Goal: Transaction & Acquisition: Purchase product/service

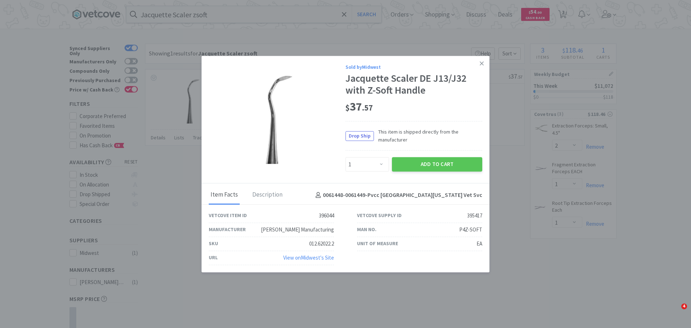
select select "1"
select select "2"
select select "1"
click at [482, 64] on icon at bounding box center [482, 63] width 4 height 4
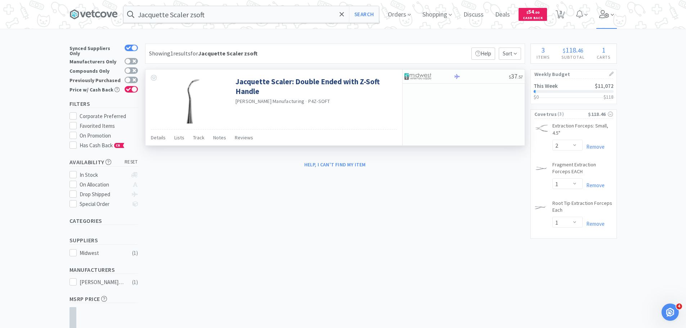
click at [605, 14] on icon at bounding box center [604, 14] width 10 height 8
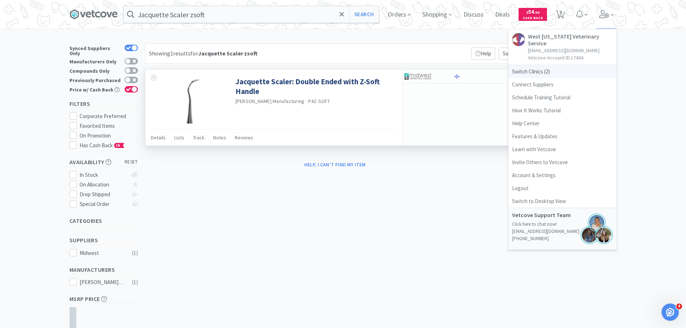
click at [521, 65] on span "Switch Clinics ( 2 )" at bounding box center [562, 71] width 108 height 13
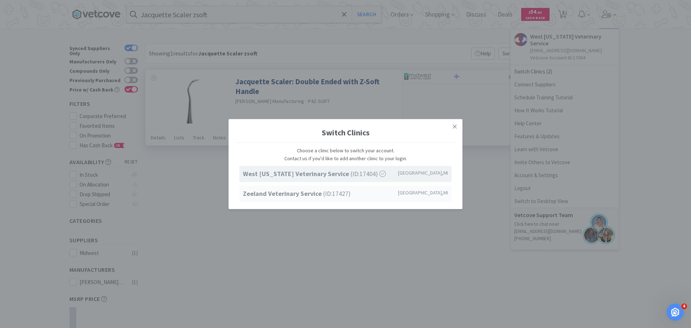
click at [265, 192] on strong "Zeeland Veterinary Service" at bounding box center [283, 193] width 80 height 8
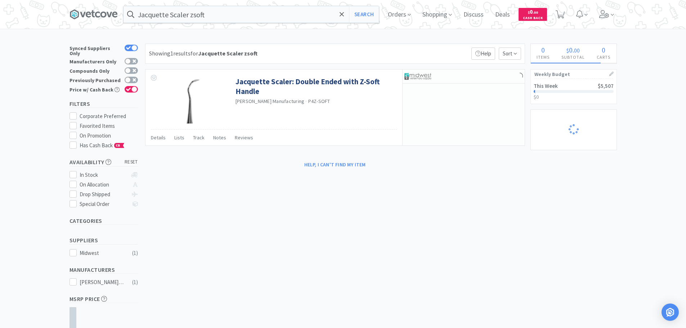
select select "2"
select select "1"
click at [603, 13] on icon at bounding box center [604, 14] width 10 height 8
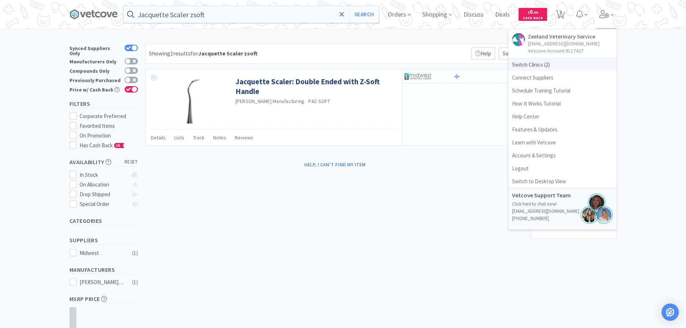
click at [535, 64] on span "Switch Clinics ( 2 )" at bounding box center [562, 64] width 108 height 13
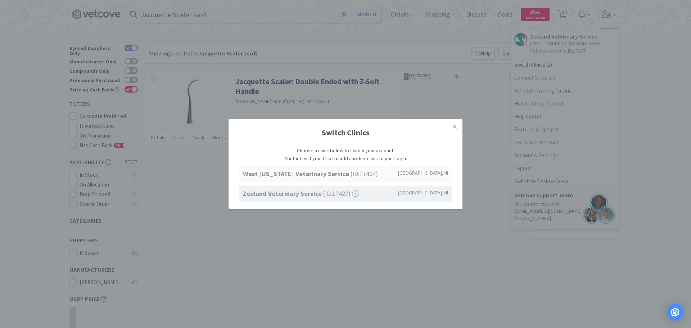
click at [280, 173] on strong "West Michigan Veterinary Service" at bounding box center [297, 174] width 108 height 8
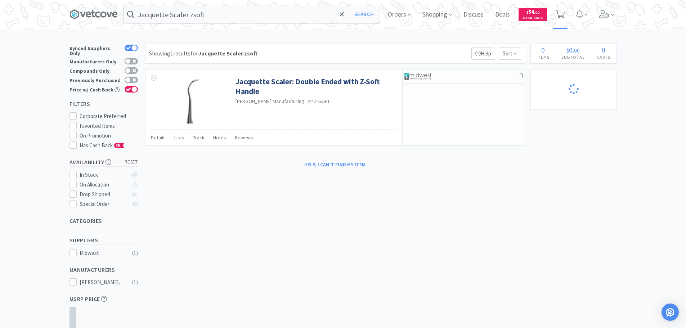
click at [561, 16] on icon at bounding box center [559, 14] width 9 height 8
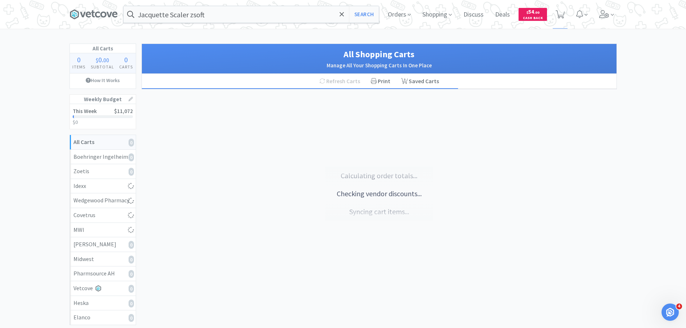
scroll to position [121, 0]
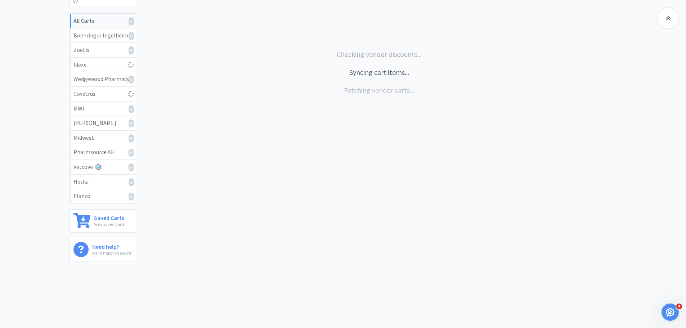
select select "2"
select select "1"
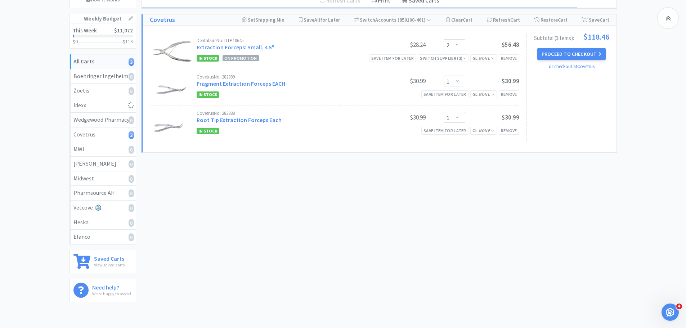
scroll to position [13, 0]
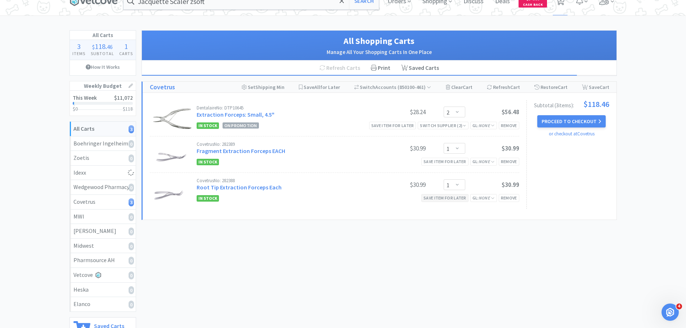
click at [445, 200] on div "Save item for later" at bounding box center [444, 198] width 47 height 8
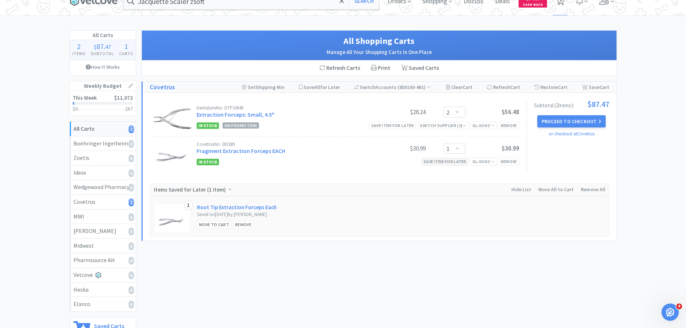
click at [445, 163] on div "Save item for later" at bounding box center [444, 162] width 47 height 8
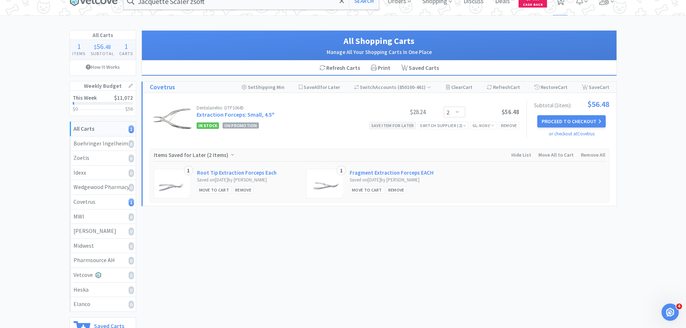
click at [371, 126] on div "Save item for later" at bounding box center [392, 126] width 47 height 8
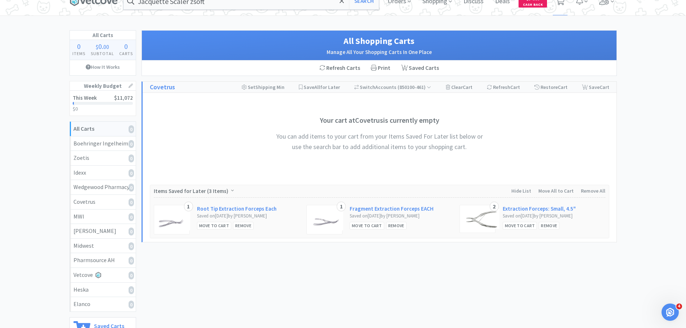
scroll to position [0, 0]
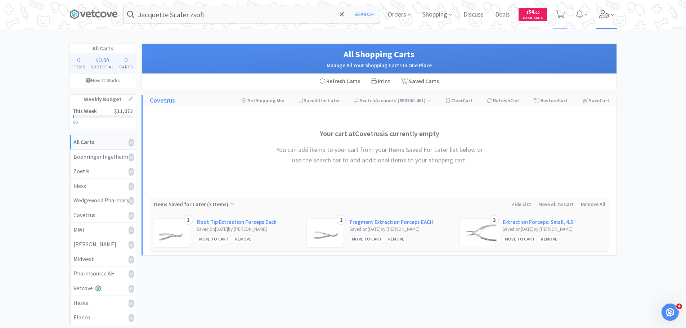
click at [600, 14] on icon at bounding box center [604, 14] width 10 height 8
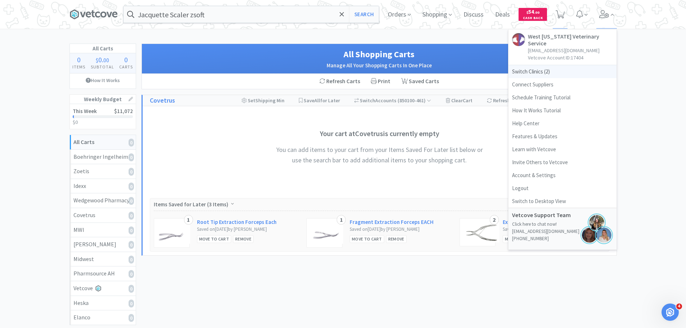
click at [533, 58] on div "West Michigan Veterinary Service lvandyke@wmvs.com Vetcove Account ID: 17404 Sw…" at bounding box center [562, 140] width 108 height 220
click at [531, 65] on span "Switch Clinics ( 2 )" at bounding box center [562, 71] width 108 height 13
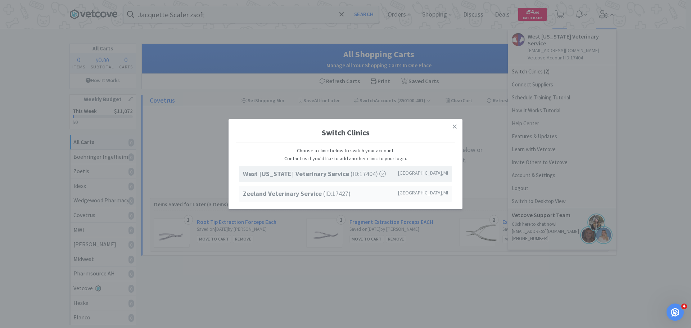
click at [289, 193] on strong "Zeeland Veterinary Service" at bounding box center [283, 193] width 80 height 8
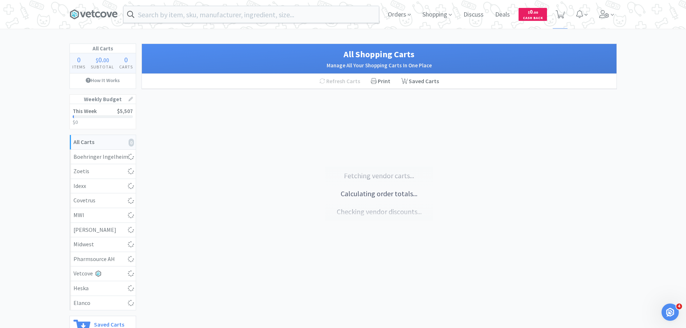
select select "2"
select select "1"
select select "2"
select select "1"
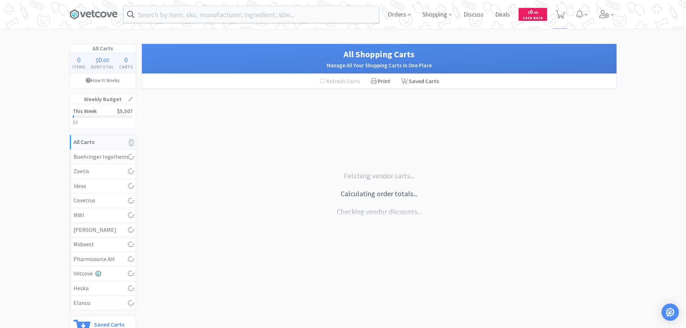
select select "1"
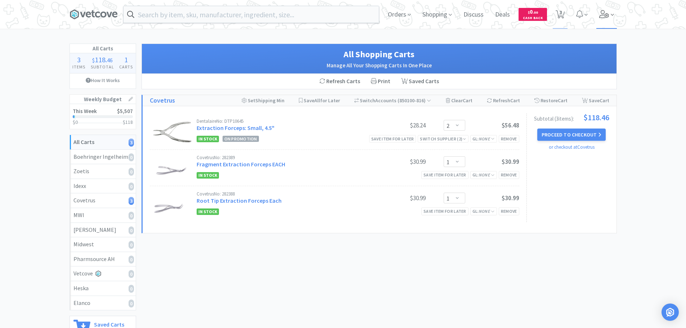
click at [599, 13] on icon at bounding box center [604, 14] width 10 height 8
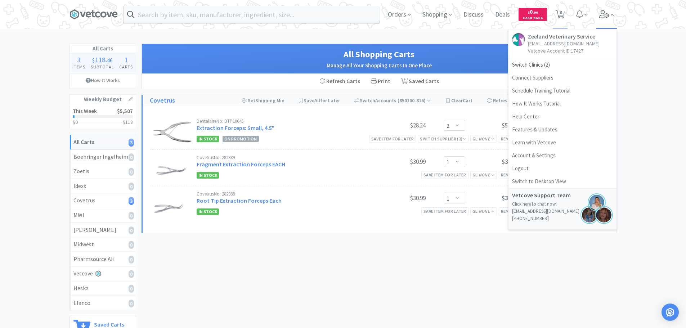
click at [599, 13] on icon at bounding box center [604, 14] width 10 height 8
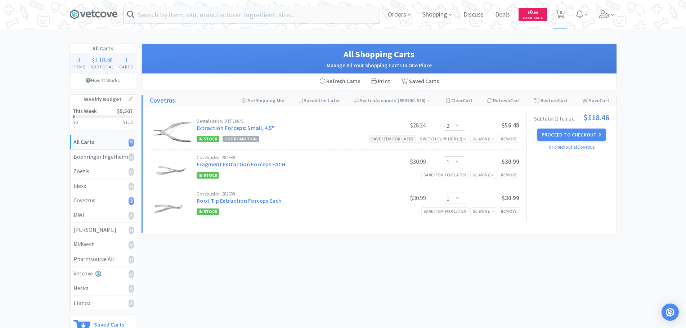
click at [408, 139] on div "Save item for later" at bounding box center [392, 139] width 47 height 8
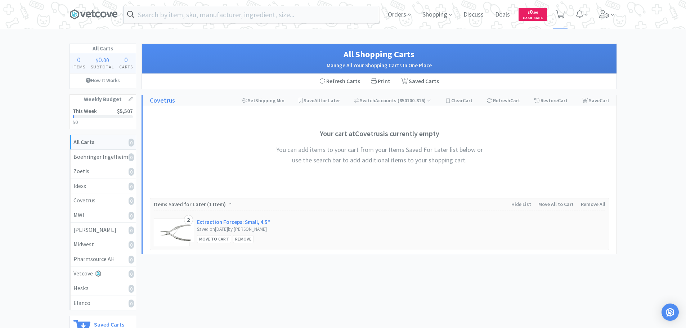
click at [595, 9] on div "Orders Shopping Discuss Discuss Deals Deals $ 0 . 00 Cash Back" at bounding box center [499, 14] width 234 height 29
click at [601, 9] on span at bounding box center [606, 14] width 21 height 29
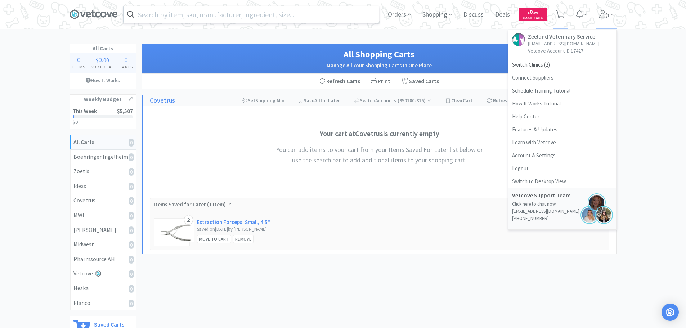
click at [227, 15] on input "text" at bounding box center [250, 14] width 255 height 17
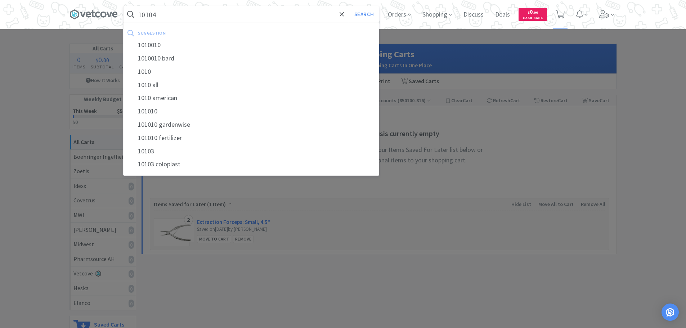
type input "10104"
click at [349, 6] on button "Search" at bounding box center [364, 14] width 30 height 17
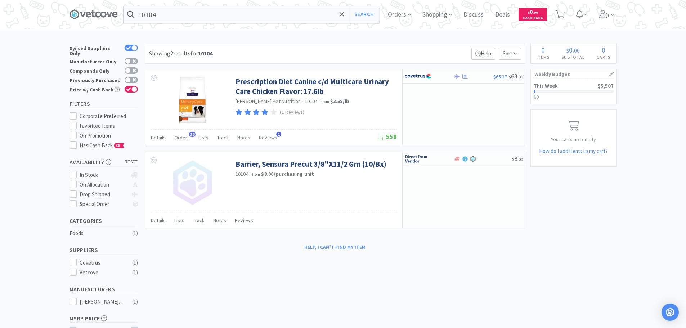
click at [136, 76] on div "Previously Purchased" at bounding box center [103, 80] width 68 height 9
click at [136, 77] on div at bounding box center [131, 80] width 13 height 6
checkbox input "true"
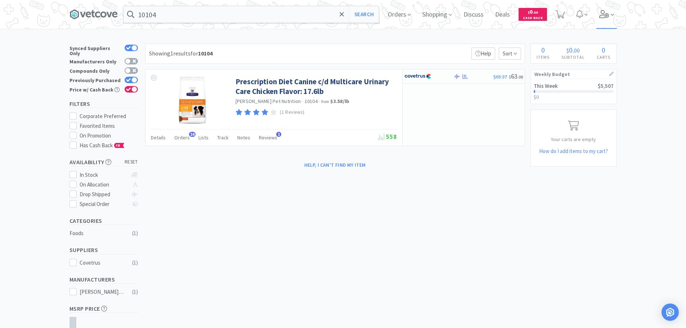
click at [607, 12] on icon at bounding box center [604, 14] width 10 height 8
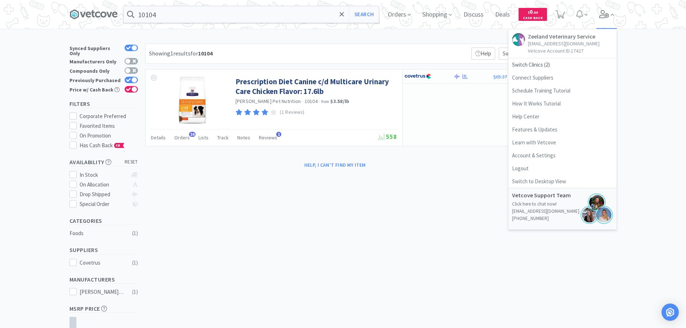
click at [607, 12] on icon at bounding box center [604, 14] width 10 height 8
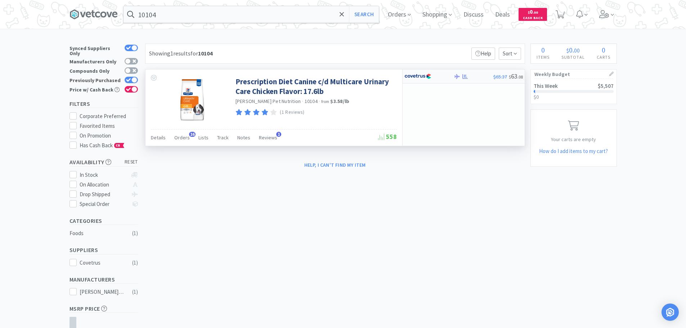
click at [411, 74] on img at bounding box center [417, 76] width 27 height 11
select select "1"
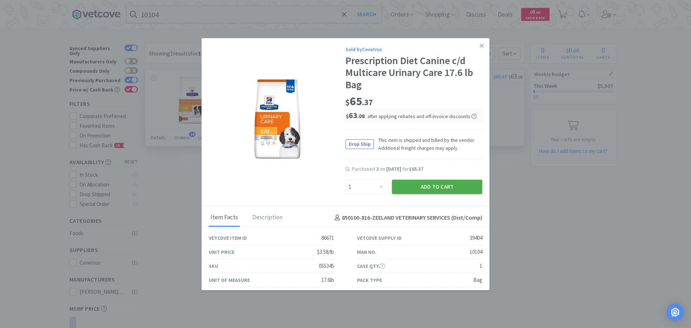
click at [443, 187] on button "Add to Cart" at bounding box center [437, 187] width 90 height 14
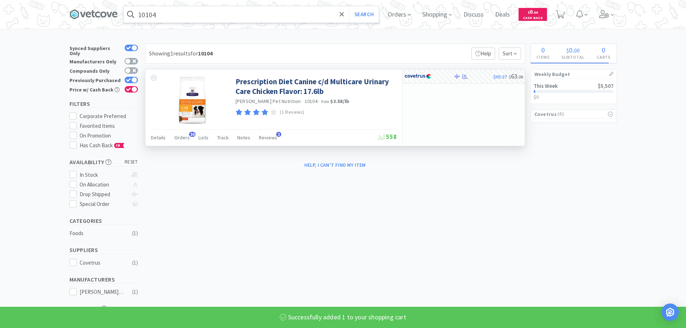
select select "1"
click at [212, 13] on input "10104" at bounding box center [250, 14] width 255 height 17
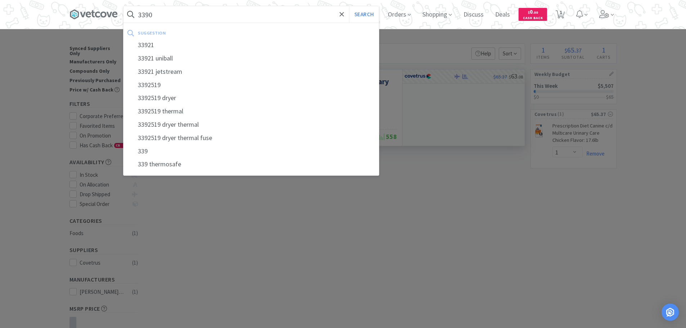
type input "3390"
click at [349, 6] on button "Search" at bounding box center [364, 14] width 30 height 17
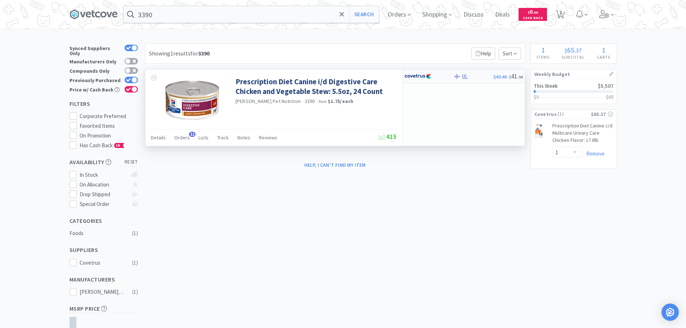
click at [421, 70] on div "$43.46 $ 41 . 94" at bounding box center [463, 76] width 122 height 14
select select "1"
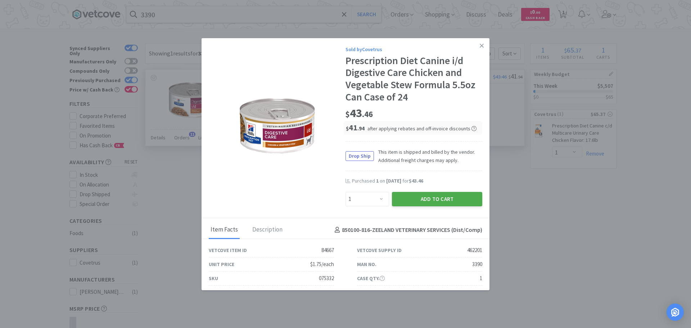
click at [452, 197] on button "Add to Cart" at bounding box center [437, 199] width 90 height 14
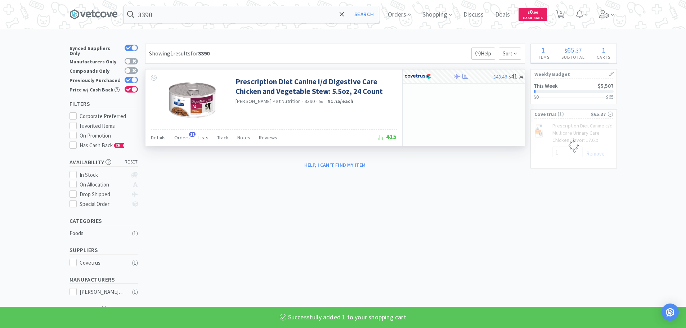
select select "1"
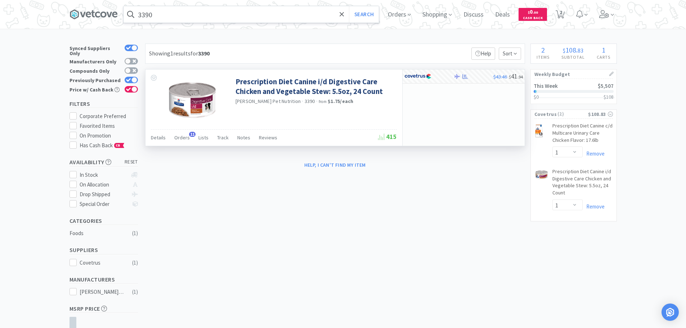
click at [242, 14] on input "3390" at bounding box center [250, 14] width 255 height 17
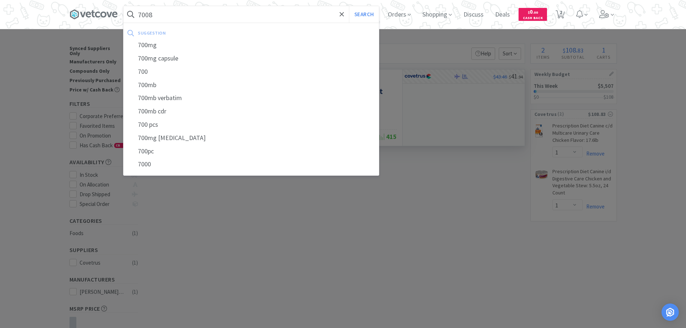
type input "7008"
click at [349, 6] on button "Search" at bounding box center [364, 14] width 30 height 17
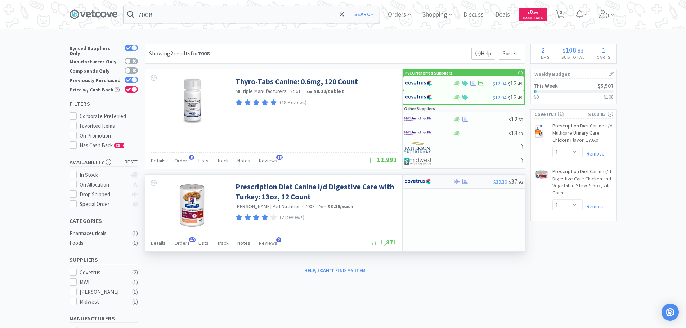
click at [432, 185] on div at bounding box center [424, 181] width 40 height 12
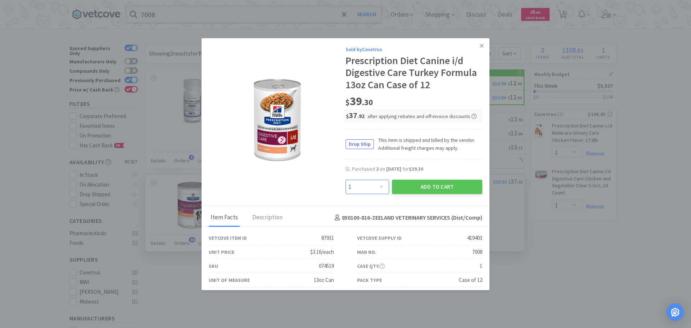
click at [376, 186] on select "Enter Quantity 1 2 3 4 5 6 7 8 9 10 11 12 13 14 15 16 17 18 19 20 Enter Quantity" at bounding box center [367, 187] width 44 height 14
select select "2"
click at [345, 180] on select "Enter Quantity 1 2 3 4 5 6 7 8 9 10 11 12 13 14 15 16 17 18 19 20 Enter Quantity" at bounding box center [367, 187] width 44 height 14
click at [419, 187] on button "Add to Cart" at bounding box center [437, 187] width 90 height 14
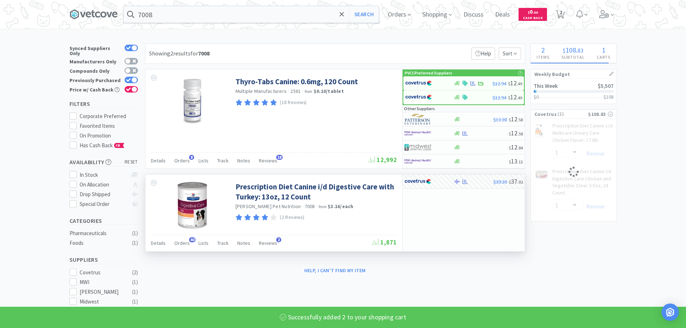
select select "2"
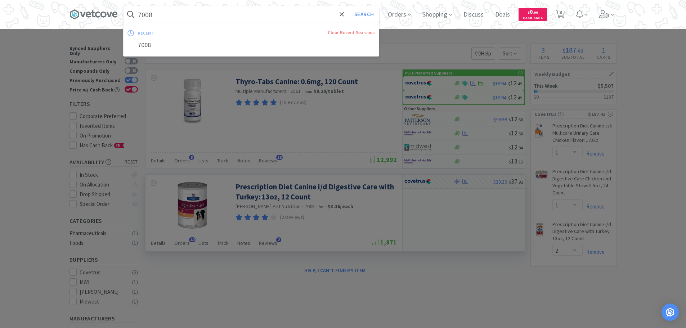
click at [283, 22] on input "7008" at bounding box center [250, 14] width 255 height 17
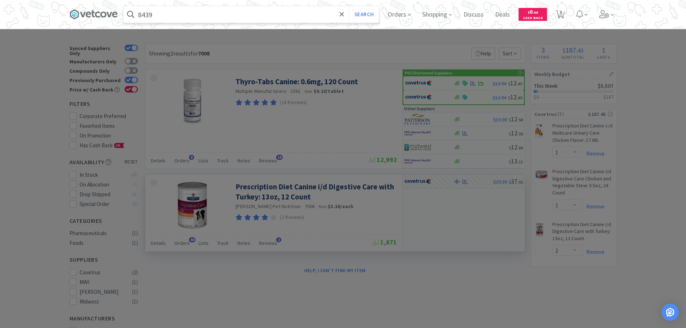
type input "8439"
click at [349, 6] on button "Search" at bounding box center [364, 14] width 30 height 17
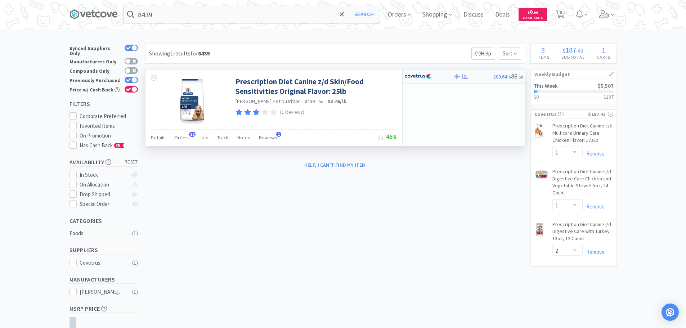
click at [439, 77] on div at bounding box center [424, 76] width 40 height 12
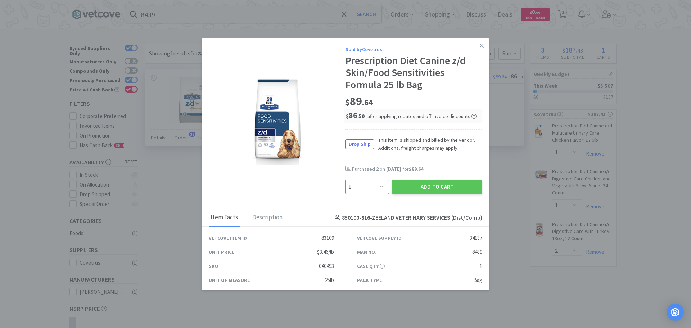
click at [371, 183] on select "Enter Quantity 1 2 3 4 5 6 7 8 9 10 11 12 13 14 15 16 17 18 19 20 Enter Quantity" at bounding box center [367, 187] width 44 height 14
select select "2"
click at [345, 180] on select "Enter Quantity 1 2 3 4 5 6 7 8 9 10 11 12 13 14 15 16 17 18 19 20 Enter Quantity" at bounding box center [367, 187] width 44 height 14
click at [464, 186] on button "Add to Cart" at bounding box center [437, 187] width 90 height 14
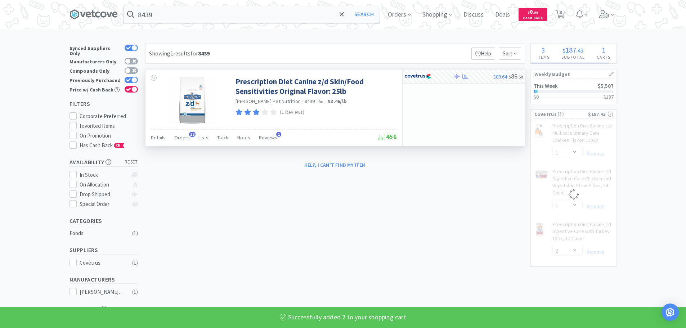
select select "2"
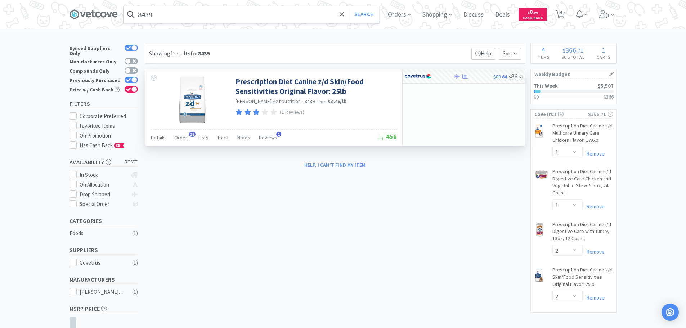
click at [168, 12] on input "8439" at bounding box center [250, 14] width 255 height 17
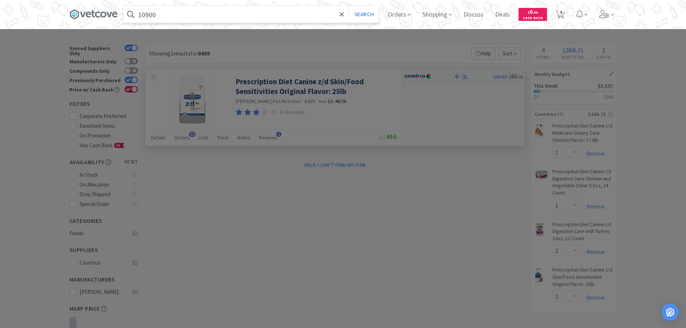
type input "10900"
click at [349, 6] on button "Search" at bounding box center [364, 14] width 30 height 17
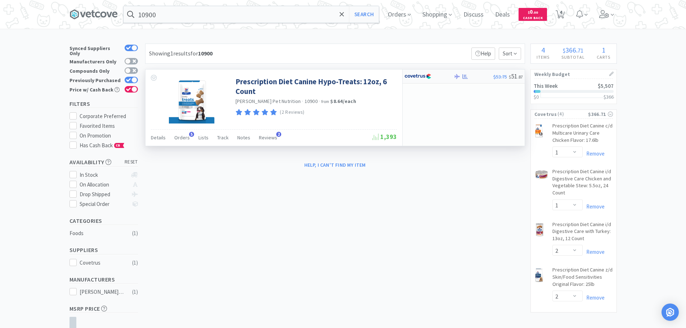
click at [444, 71] on div at bounding box center [428, 76] width 49 height 12
select select "1"
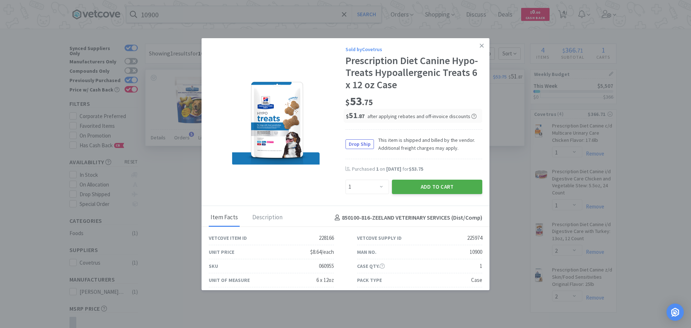
click at [447, 184] on button "Add to Cart" at bounding box center [437, 187] width 90 height 14
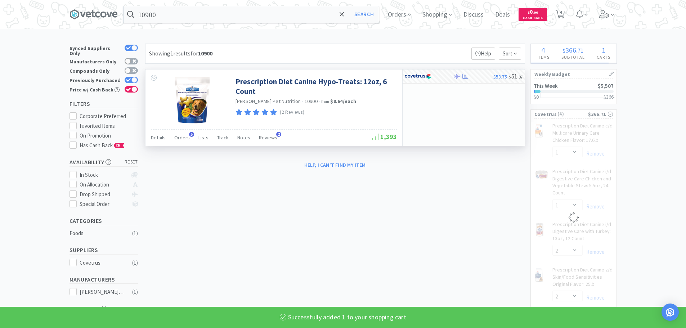
select select "1"
select select "2"
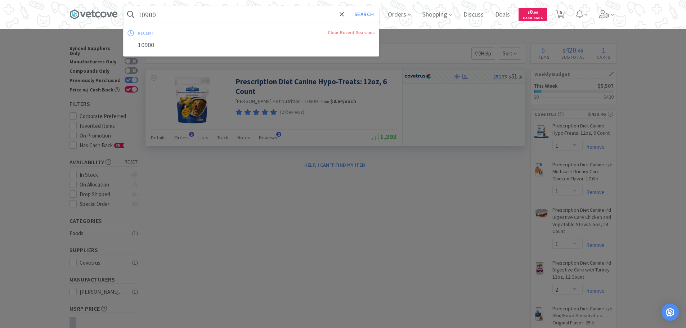
click at [242, 17] on input "10900" at bounding box center [250, 14] width 255 height 17
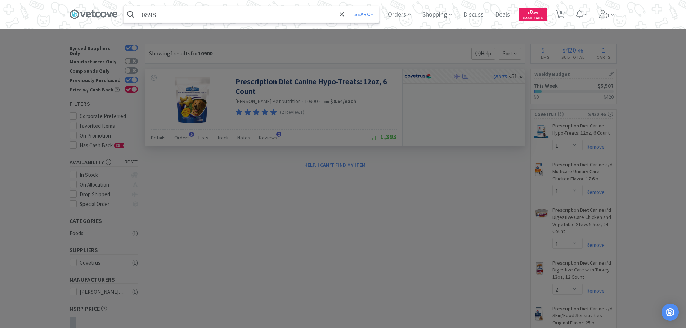
type input "10898"
click at [349, 6] on button "Search" at bounding box center [364, 14] width 30 height 17
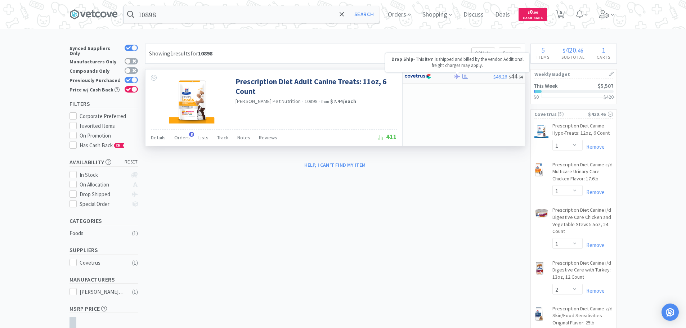
click at [458, 78] on icon at bounding box center [456, 76] width 5 height 5
select select "1"
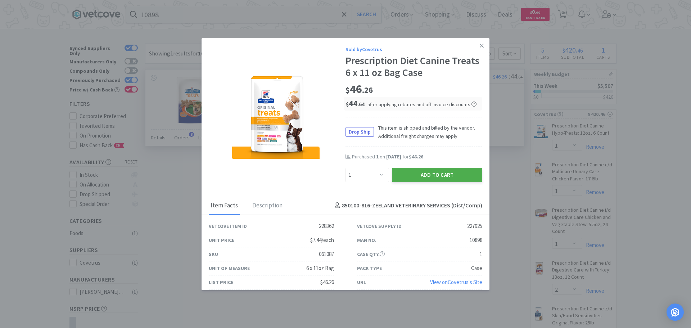
click at [406, 172] on button "Add to Cart" at bounding box center [437, 175] width 90 height 14
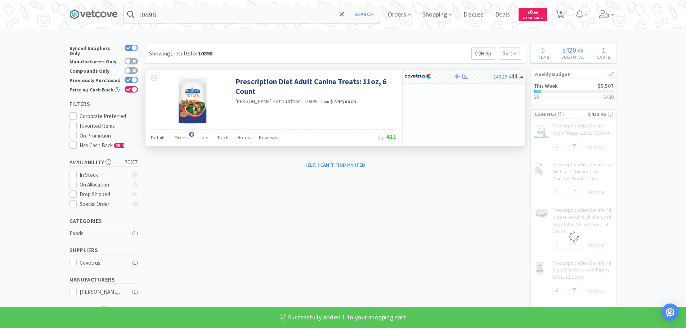
select select "1"
select select "2"
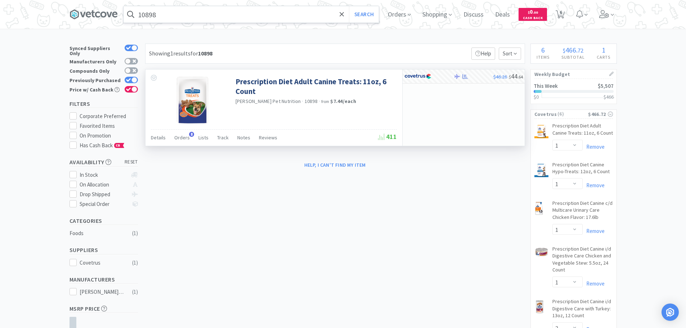
click at [245, 14] on input "10898" at bounding box center [250, 14] width 255 height 17
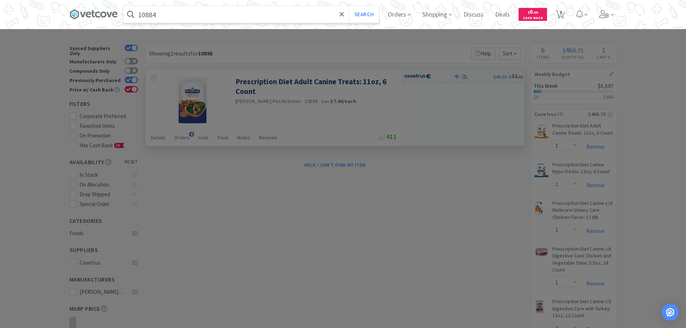
type input "10884"
click at [349, 6] on button "Search" at bounding box center [364, 14] width 30 height 17
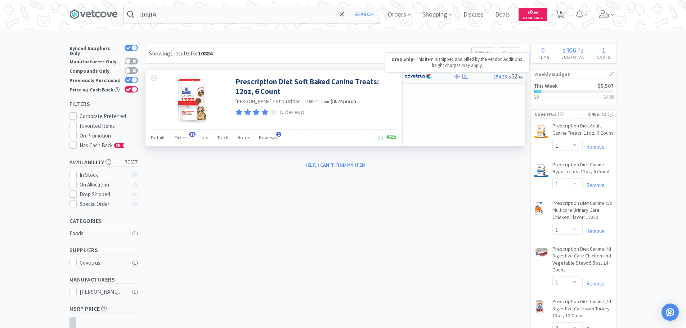
click at [455, 76] on icon at bounding box center [456, 76] width 5 height 5
select select "1"
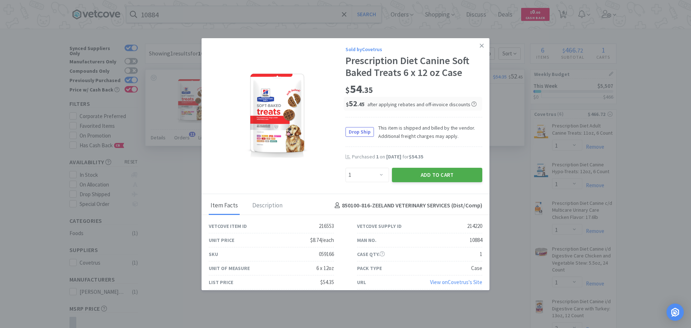
click at [428, 173] on button "Add to Cart" at bounding box center [437, 175] width 90 height 14
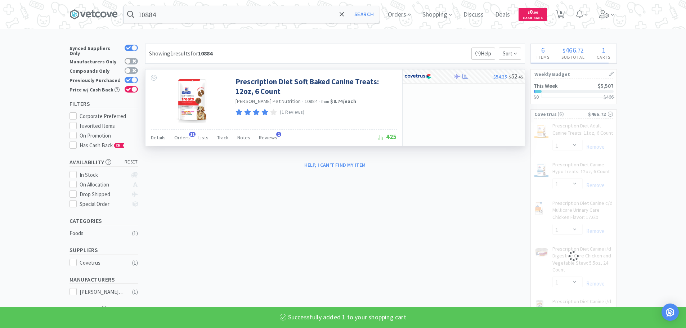
select select "1"
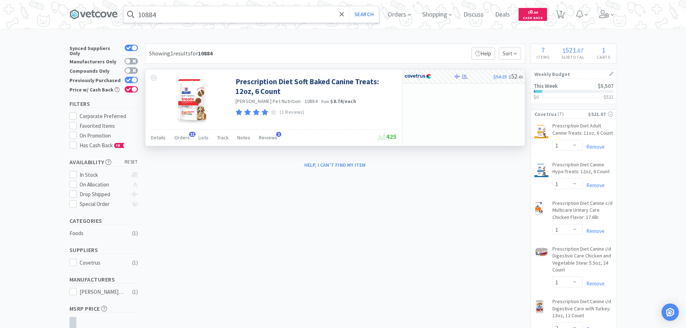
click at [205, 12] on input "10884" at bounding box center [250, 14] width 255 height 17
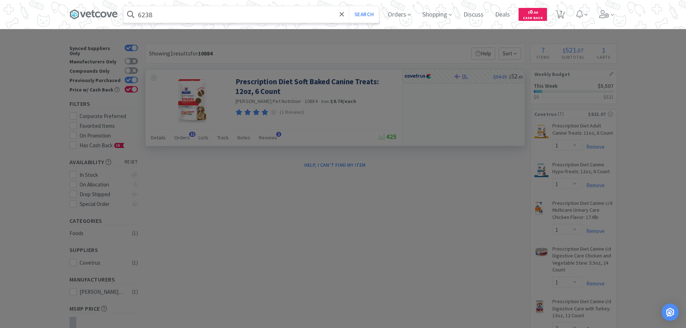
type input "6238"
click at [349, 6] on button "Search" at bounding box center [364, 14] width 30 height 17
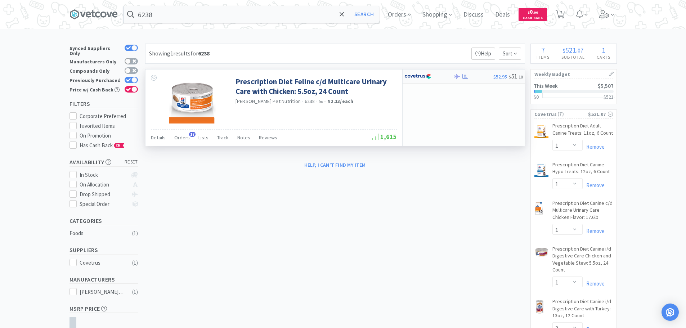
click at [434, 78] on div at bounding box center [424, 76] width 40 height 12
select select "1"
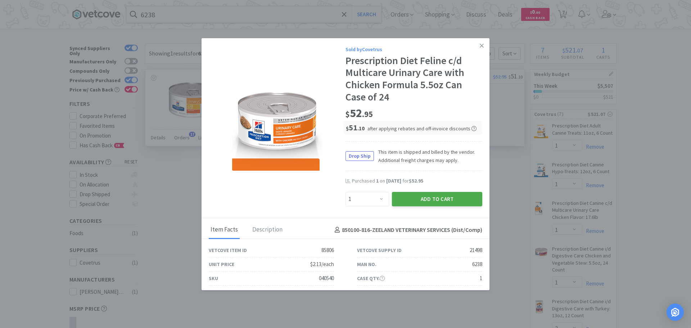
click at [453, 198] on button "Add to Cart" at bounding box center [437, 199] width 90 height 14
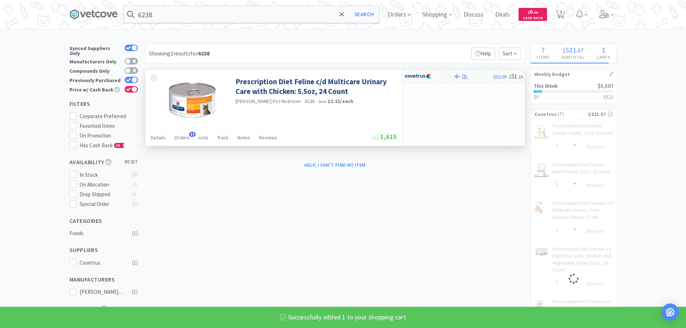
select select "1"
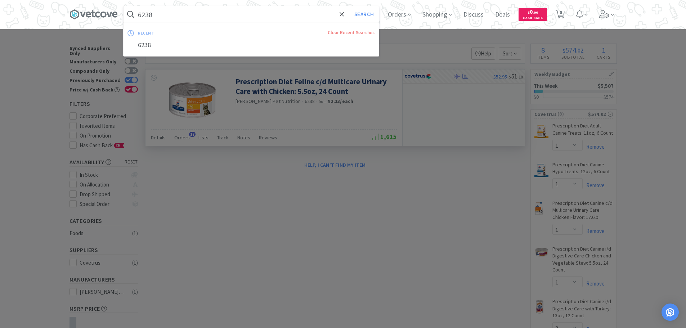
click at [281, 17] on input "6238" at bounding box center [250, 14] width 255 height 17
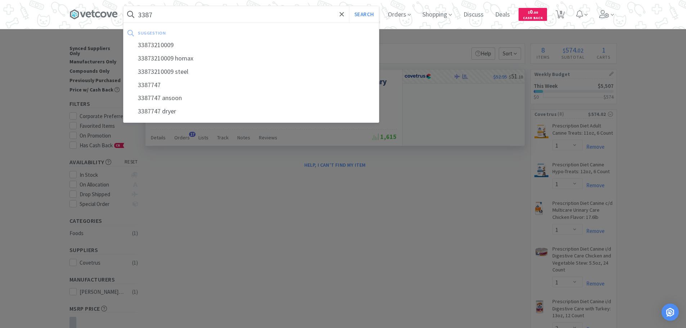
type input "3387"
click at [349, 6] on button "Search" at bounding box center [364, 14] width 30 height 17
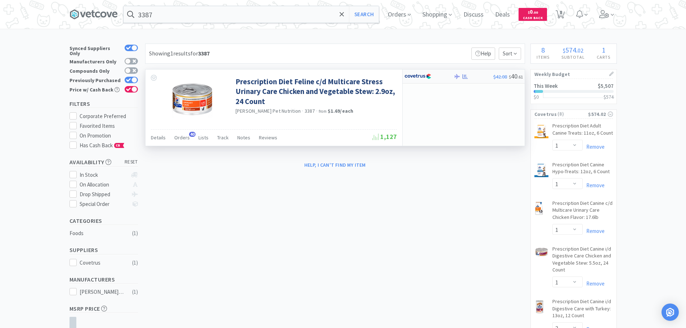
click at [443, 76] on div at bounding box center [424, 76] width 40 height 12
select select "1"
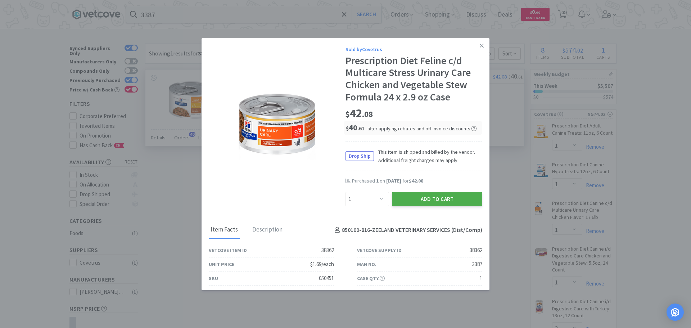
click at [434, 199] on button "Add to Cart" at bounding box center [437, 199] width 90 height 14
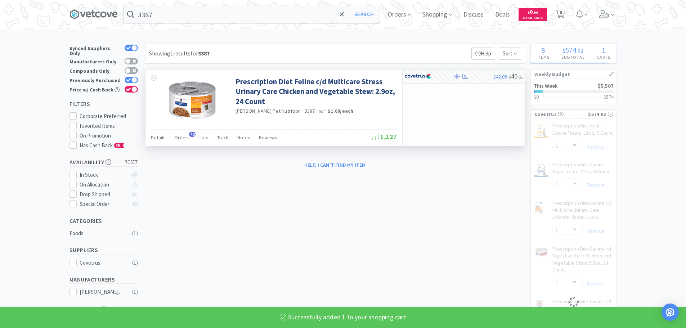
select select "1"
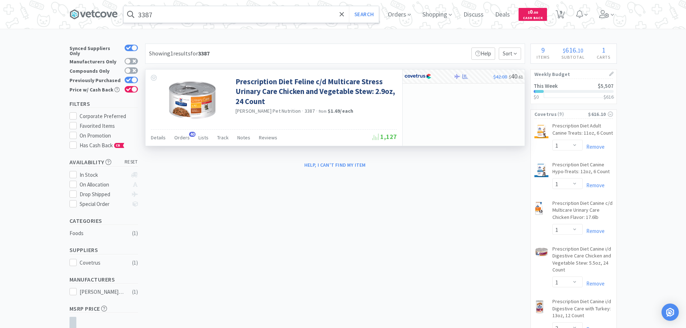
click at [263, 19] on input "3387" at bounding box center [250, 14] width 255 height 17
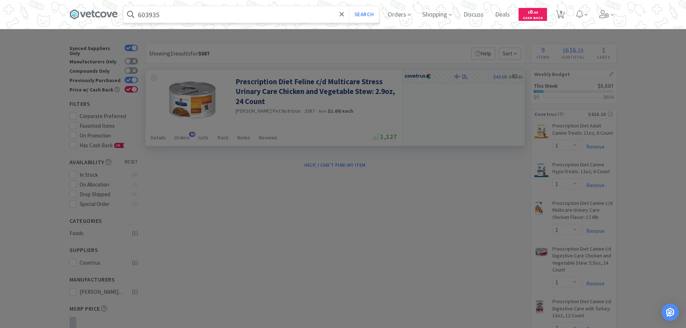
type input "603935"
click at [349, 6] on button "Search" at bounding box center [364, 14] width 30 height 17
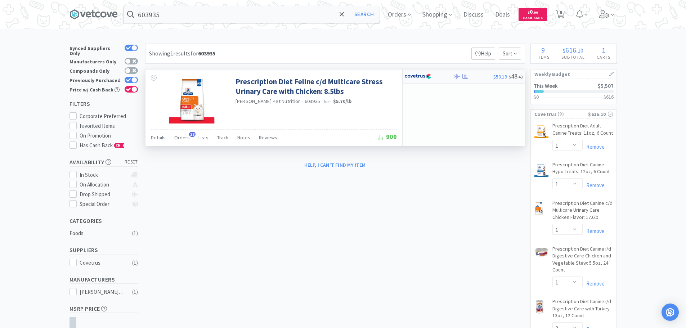
click at [432, 76] on div at bounding box center [424, 76] width 40 height 12
select select "1"
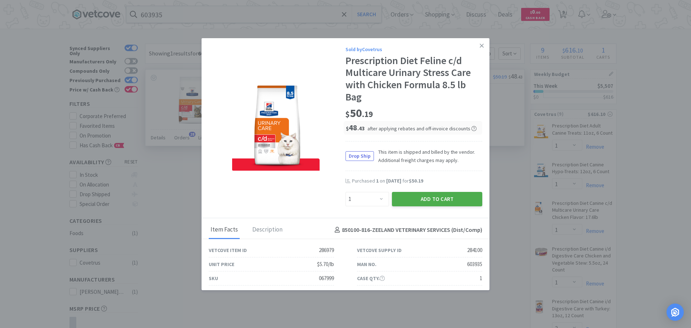
click at [442, 202] on button "Add to Cart" at bounding box center [437, 199] width 90 height 14
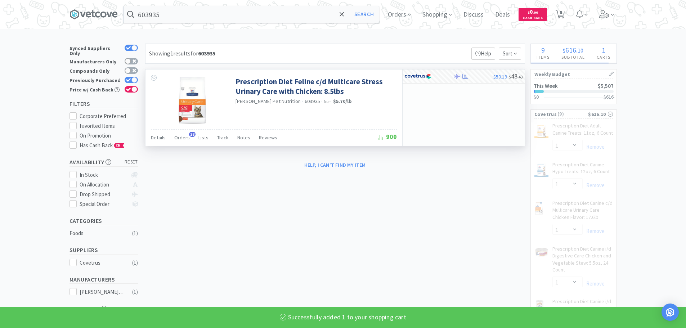
select select "1"
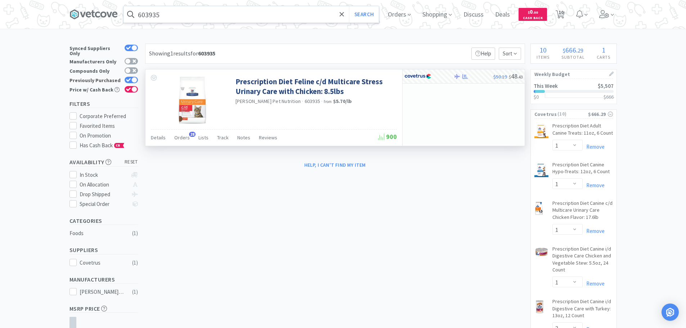
click at [260, 15] on input "603935" at bounding box center [250, 14] width 255 height 17
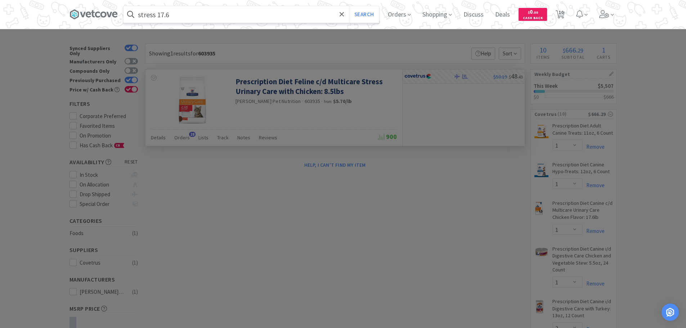
type input "stress 17.6"
click at [349, 6] on button "Search" at bounding box center [364, 14] width 30 height 17
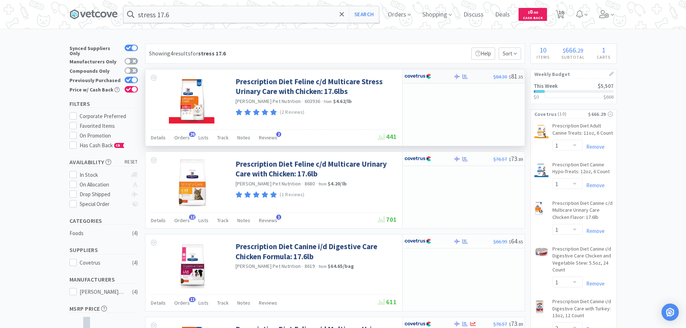
click at [448, 78] on div at bounding box center [428, 76] width 49 height 12
select select "1"
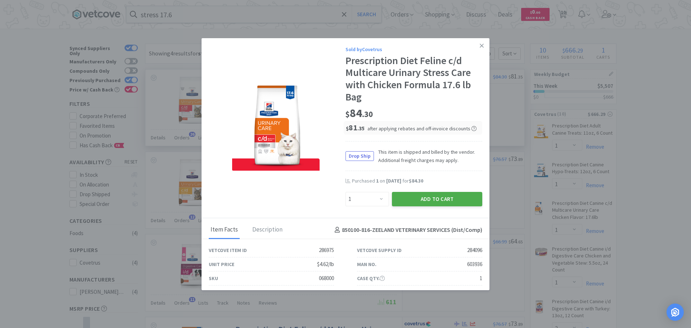
click at [420, 200] on button "Add to Cart" at bounding box center [437, 199] width 90 height 14
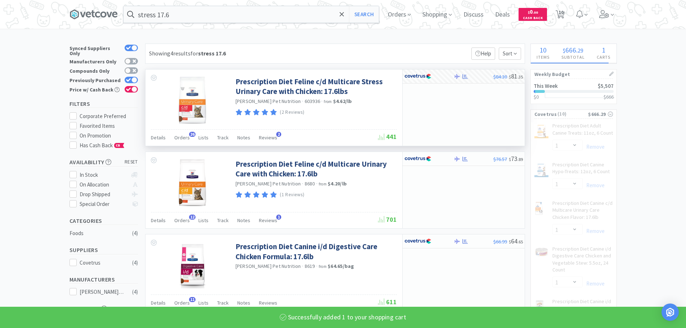
select select "1"
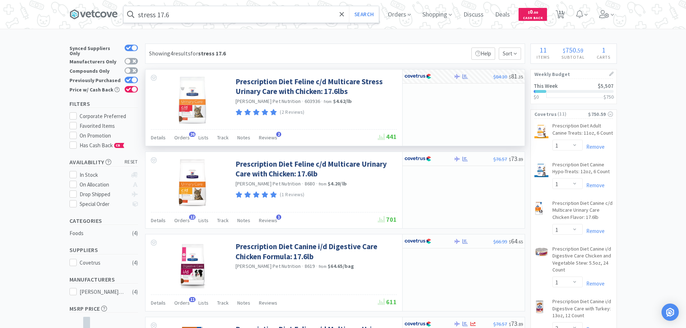
click at [203, 18] on input "stress 17.6" at bounding box center [250, 14] width 255 height 17
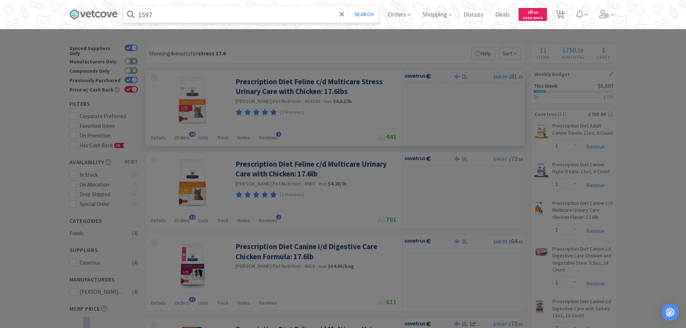
type input "1597"
click at [349, 6] on button "Search" at bounding box center [364, 14] width 30 height 17
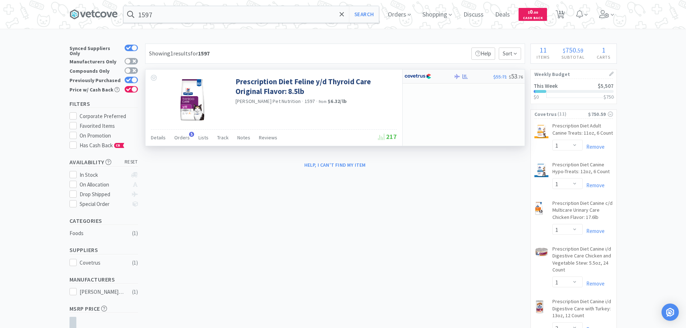
click at [444, 74] on div at bounding box center [428, 76] width 49 height 12
select select "1"
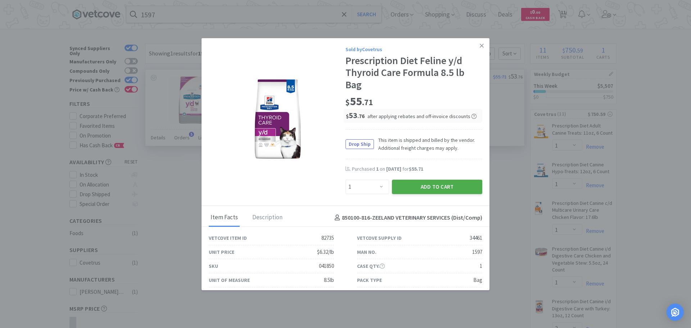
click at [447, 186] on button "Add to Cart" at bounding box center [437, 187] width 90 height 14
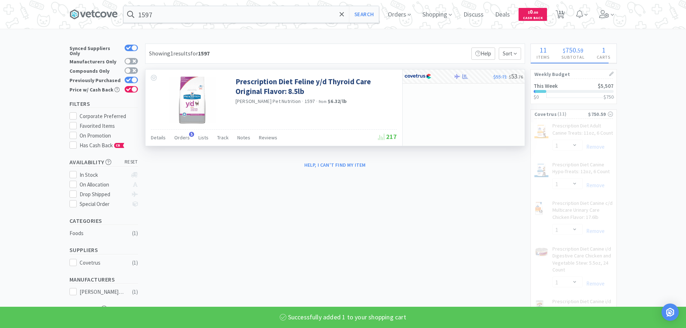
select select "1"
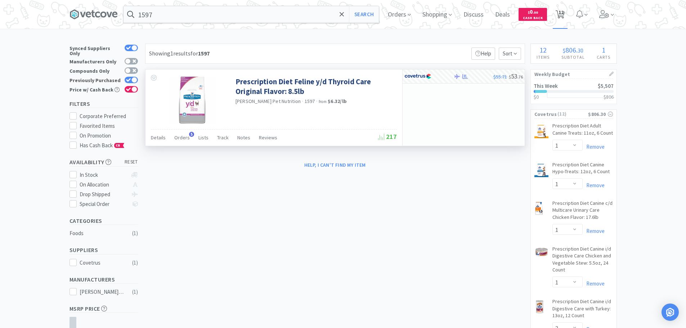
click at [560, 12] on span "12" at bounding box center [560, 12] width 5 height 29
select select "1"
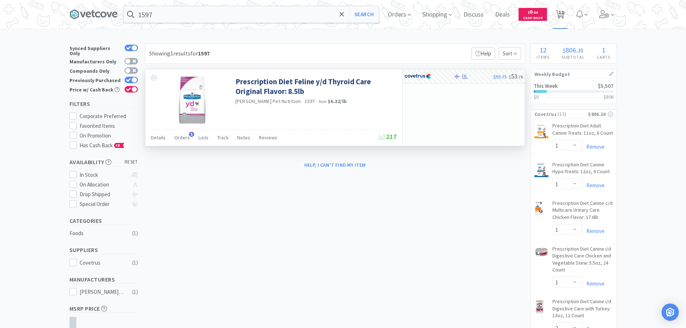
select select "2"
select select "1"
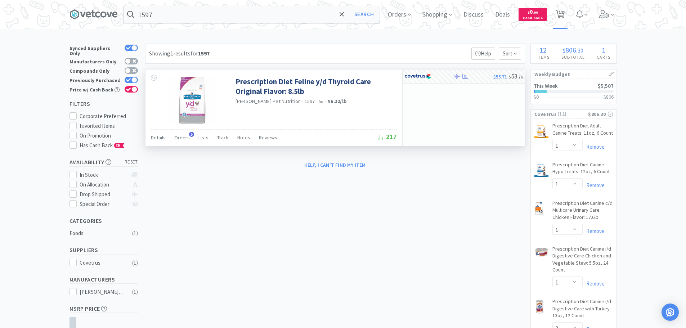
select select "1"
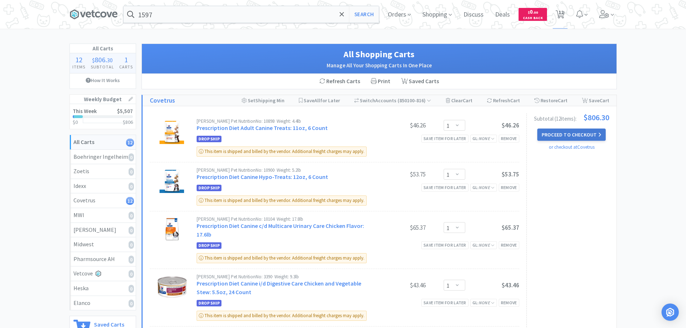
click at [564, 135] on button "Proceed to Checkout" at bounding box center [571, 134] width 68 height 12
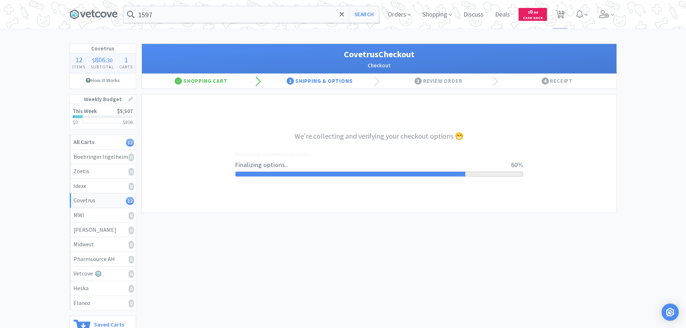
select select "ACCOUNT"
select select "cvt-standard-net"
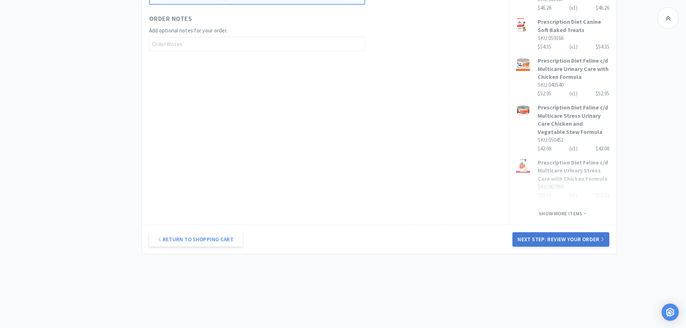
click at [559, 239] on button "Next Step: Review Your Order" at bounding box center [560, 239] width 96 height 14
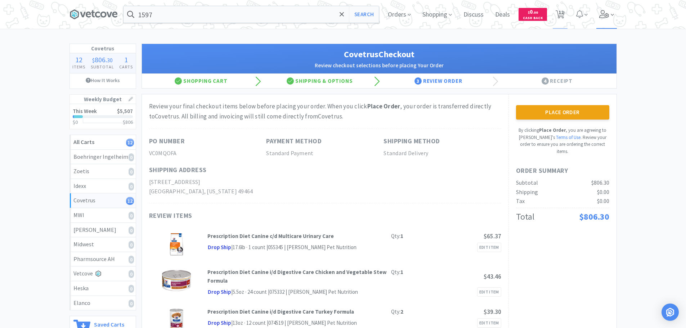
click at [606, 13] on icon at bounding box center [604, 14] width 10 height 8
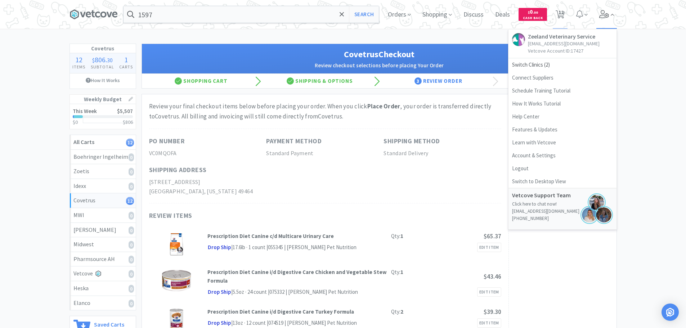
click at [606, 13] on icon at bounding box center [604, 14] width 10 height 8
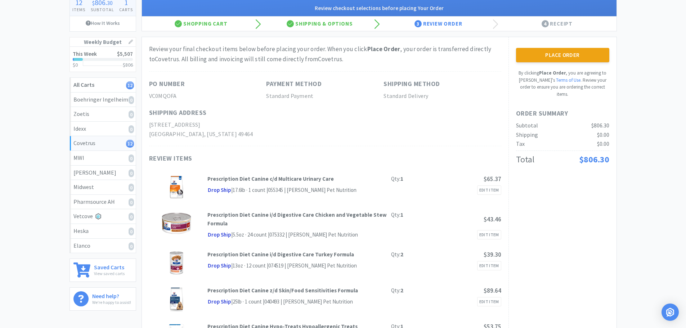
scroll to position [23, 0]
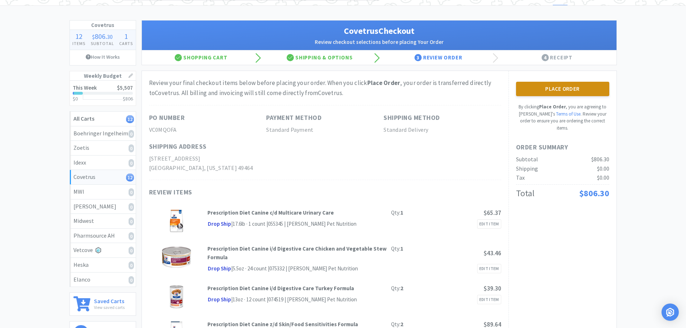
click at [542, 90] on button "Place Order" at bounding box center [562, 89] width 93 height 14
